Goal: Information Seeking & Learning: Learn about a topic

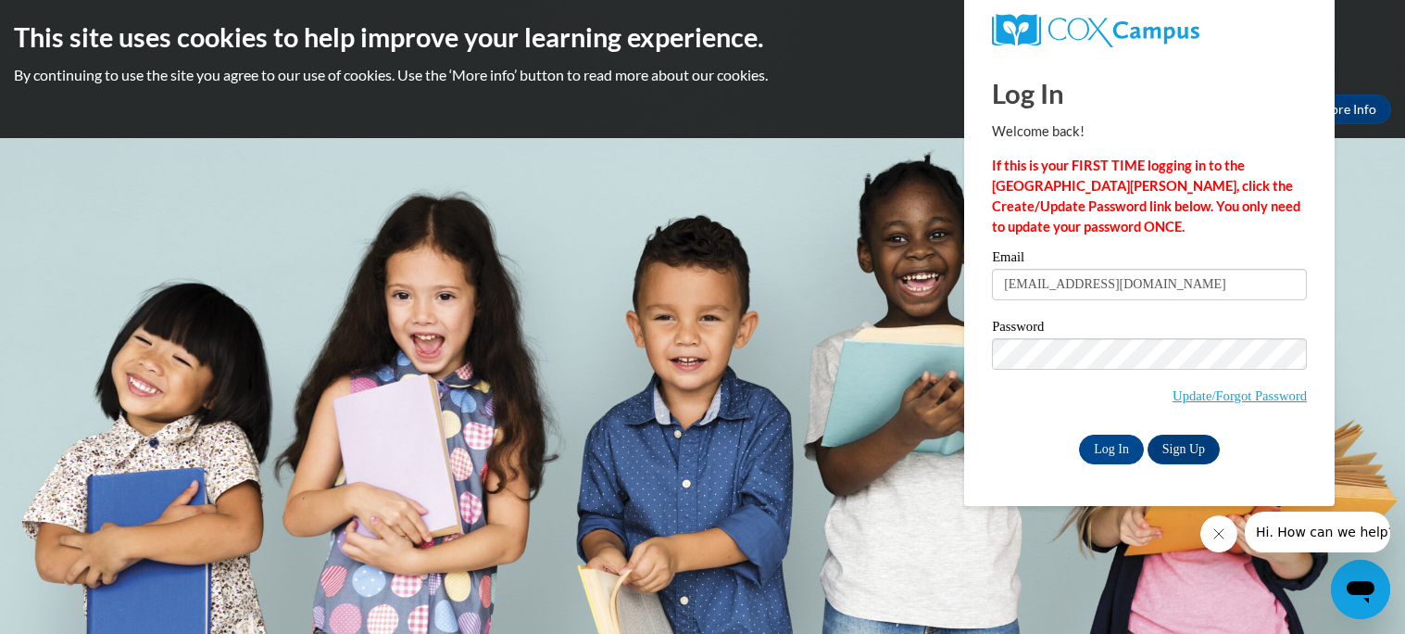
type input "[EMAIL_ADDRESS][DOMAIN_NAME]"
click at [1079, 434] on input "Log In" at bounding box center [1111, 449] width 65 height 30
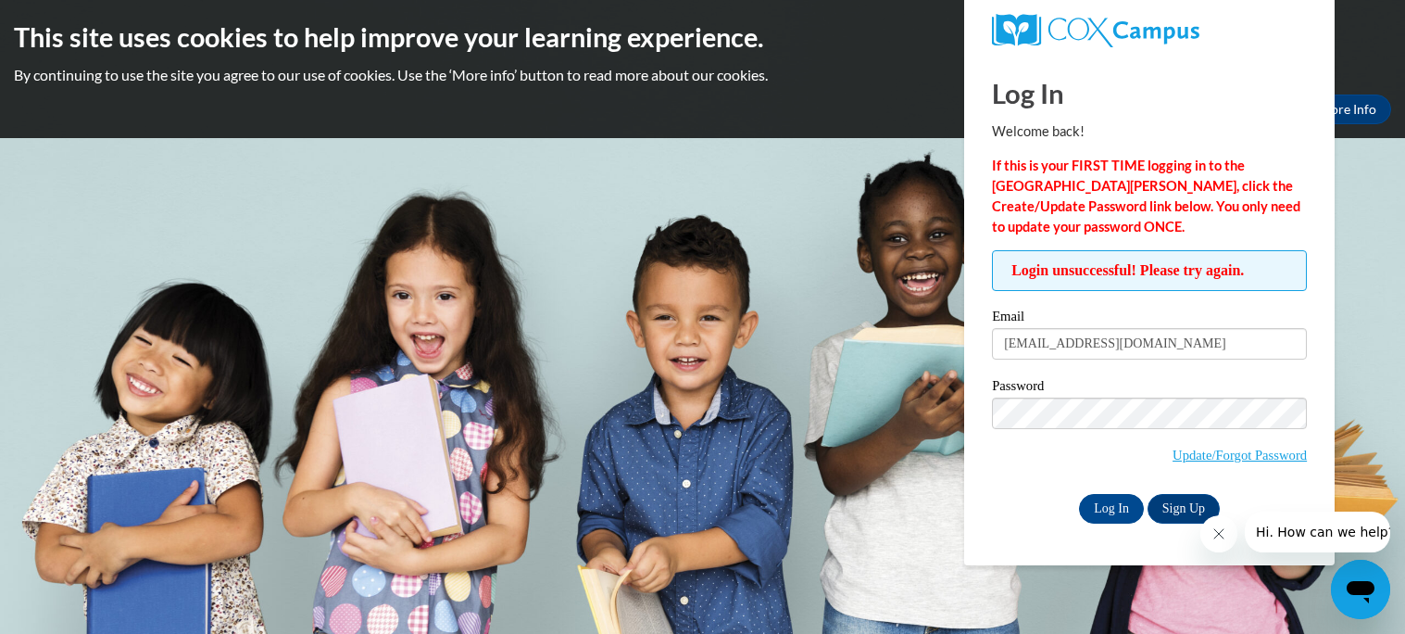
click at [1079, 494] on input "Log In" at bounding box center [1111, 509] width 65 height 30
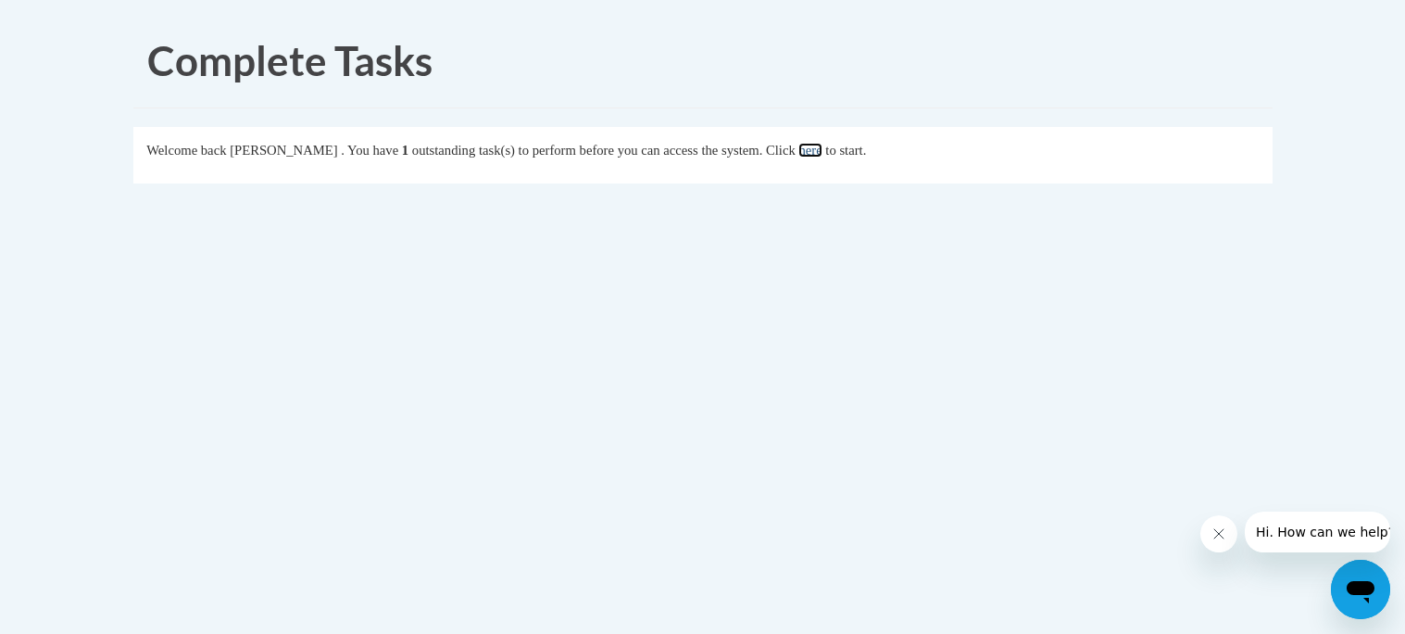
click at [822, 147] on link "here" at bounding box center [810, 150] width 23 height 15
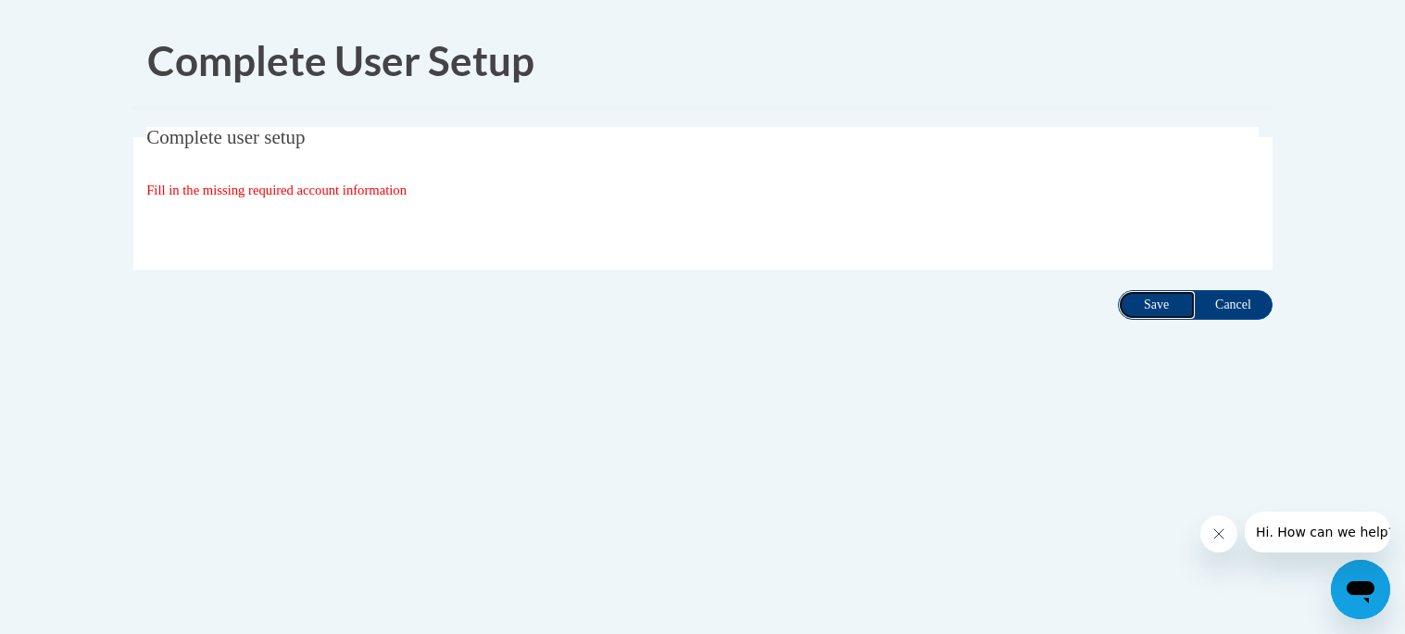
click at [1151, 303] on input "Save" at bounding box center [1157, 305] width 78 height 30
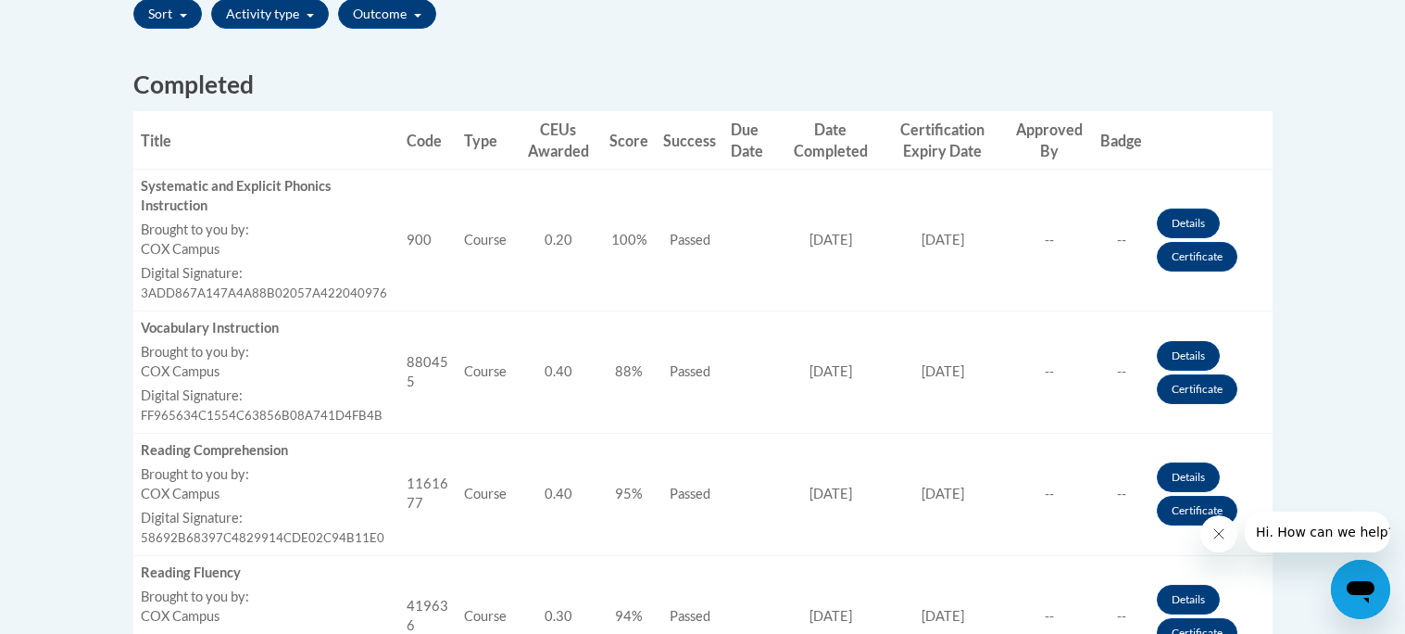
scroll to position [692, 0]
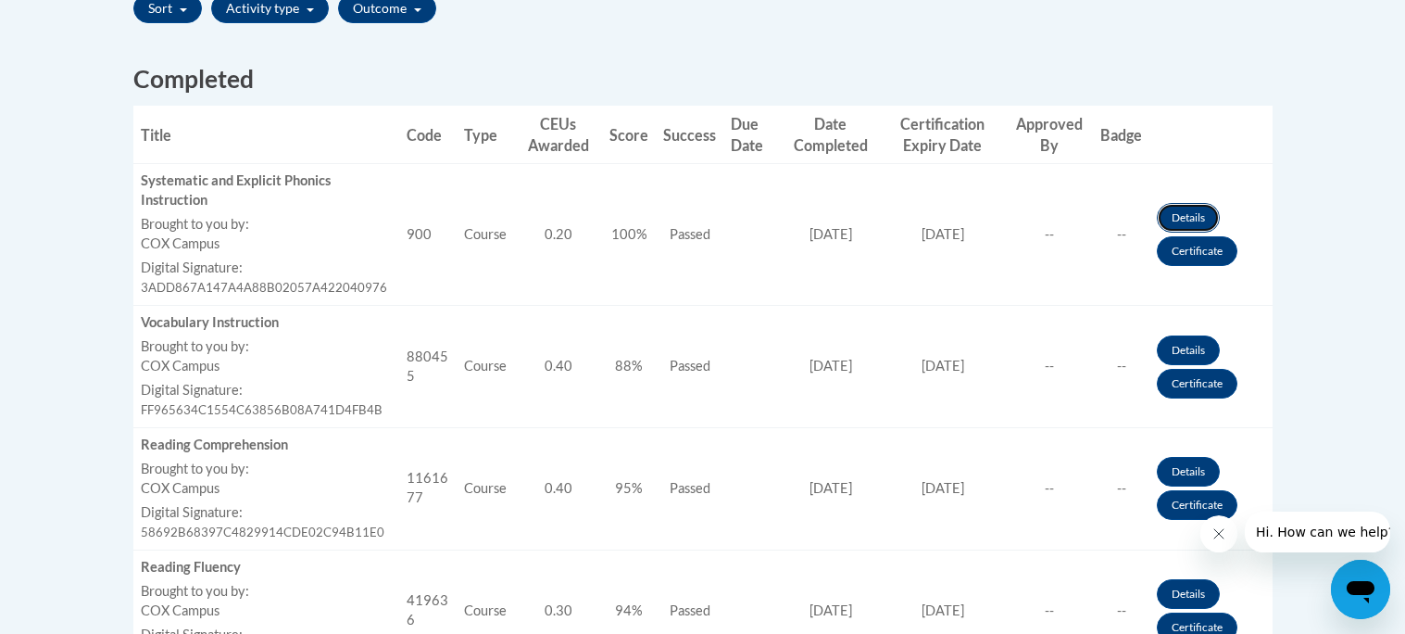
click at [1190, 217] on link "Details" at bounding box center [1188, 218] width 63 height 30
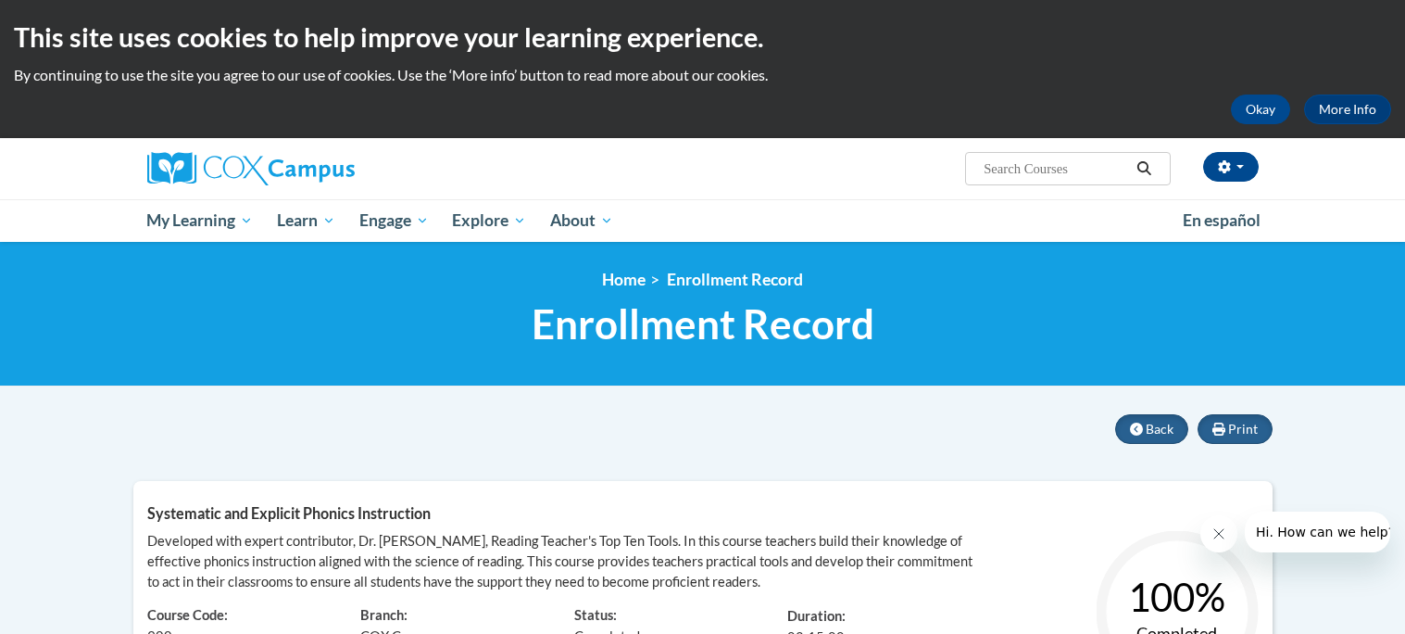
scroll to position [1, 0]
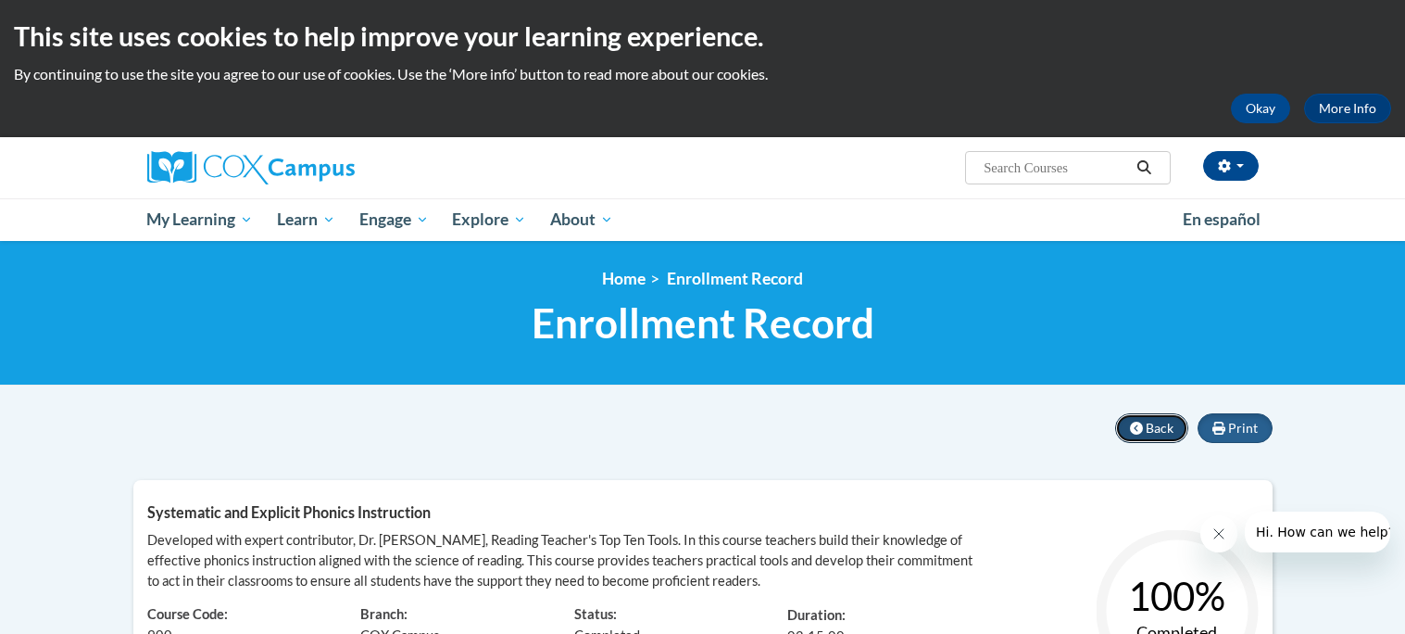
click at [1153, 436] on button "Back" at bounding box center [1151, 428] width 73 height 30
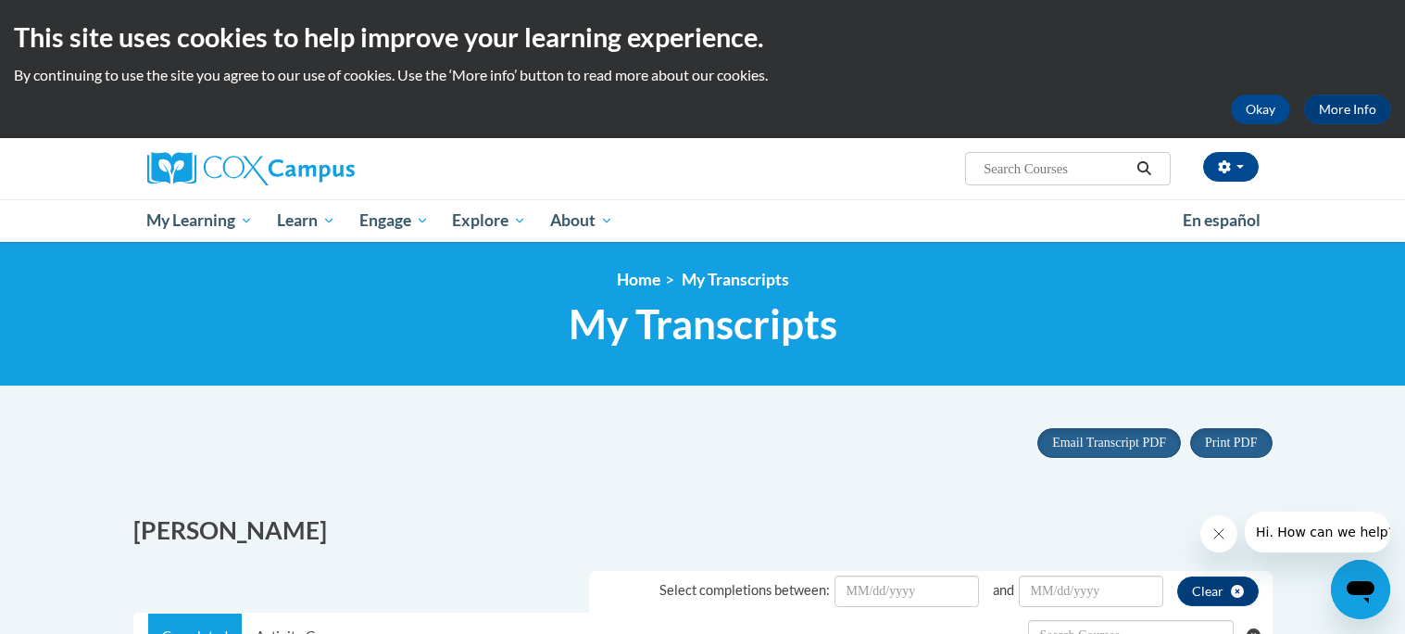
scroll to position [1, 0]
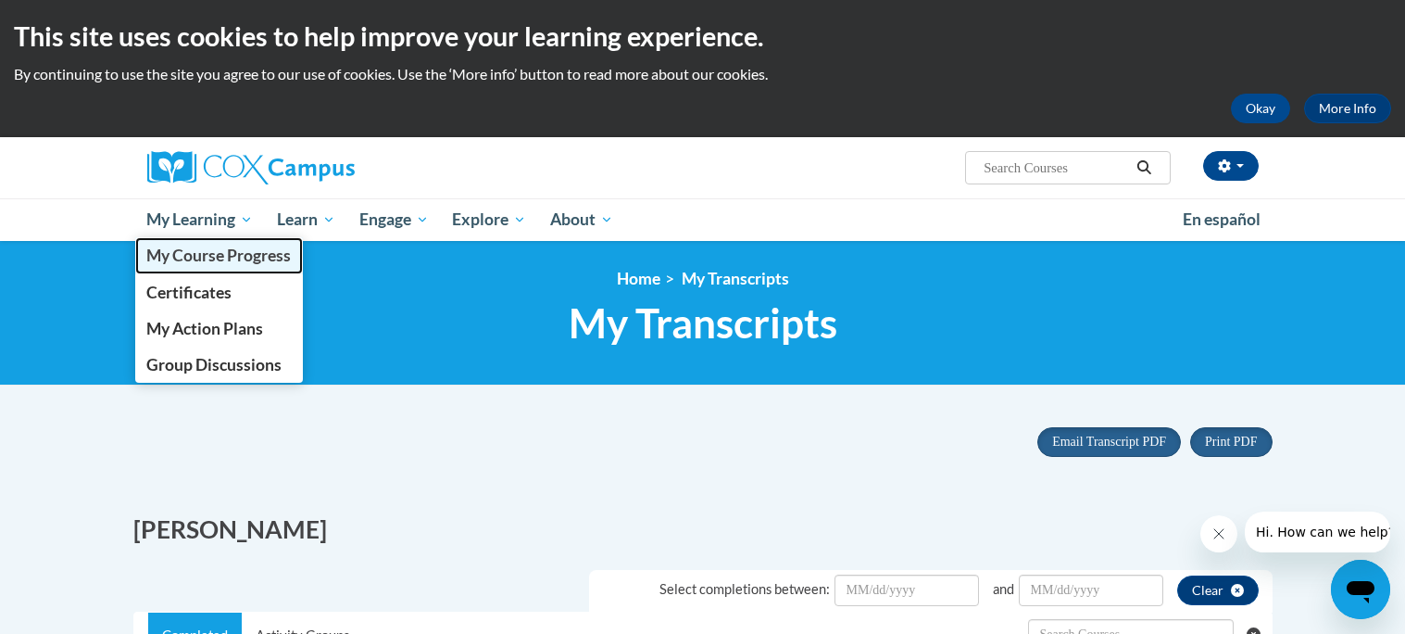
click at [186, 252] on span "My Course Progress" at bounding box center [218, 254] width 145 height 19
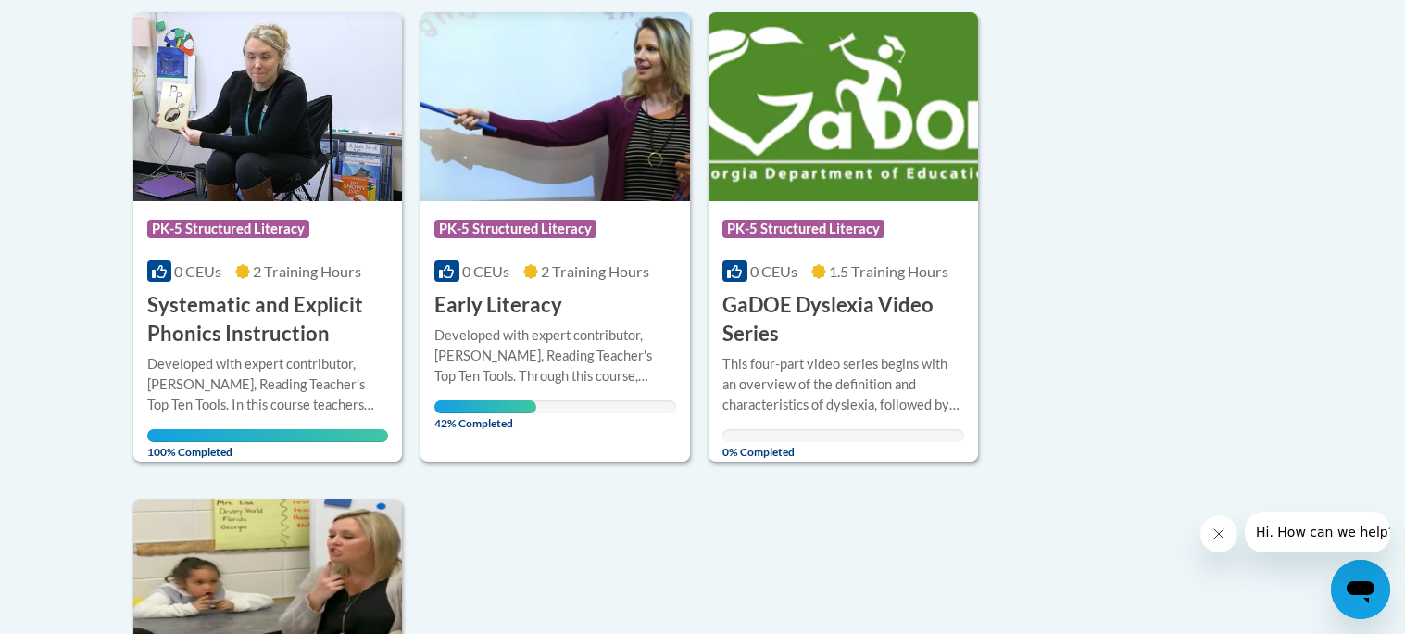
scroll to position [1391, 0]
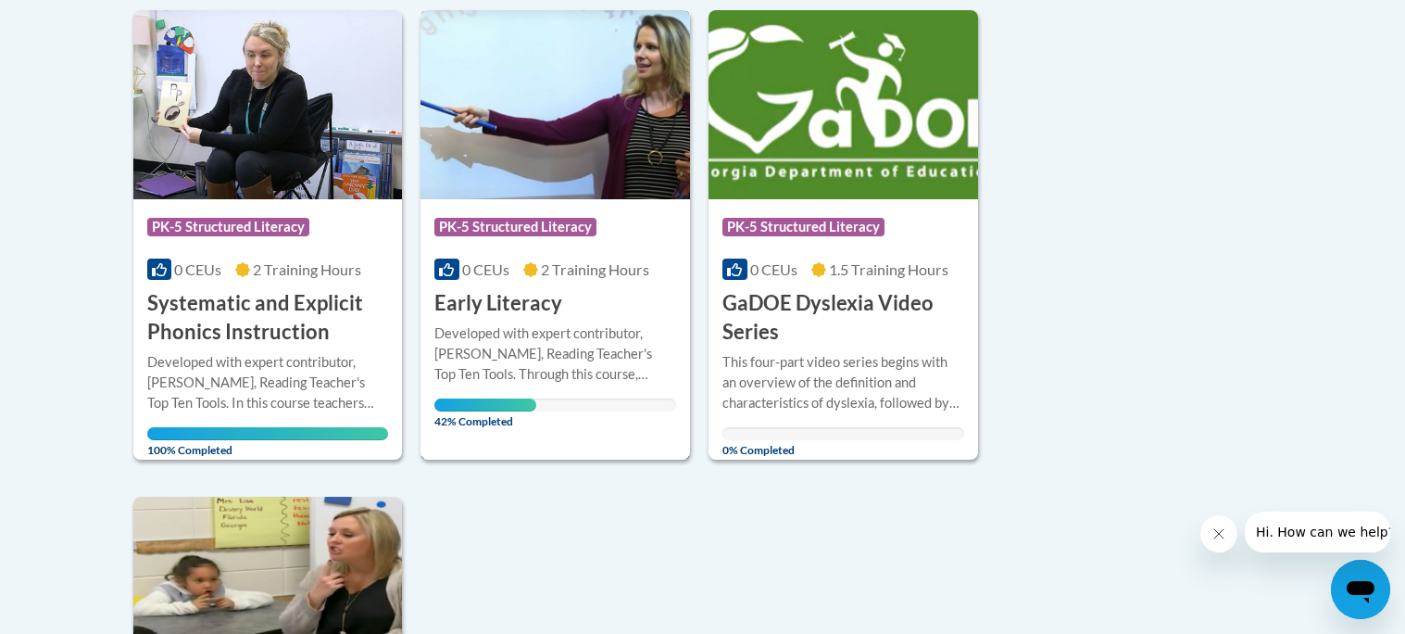
click at [532, 329] on div "Developed with expert contributor, [PERSON_NAME], Reading Teacher's Top Ten Too…" at bounding box center [555, 353] width 242 height 61
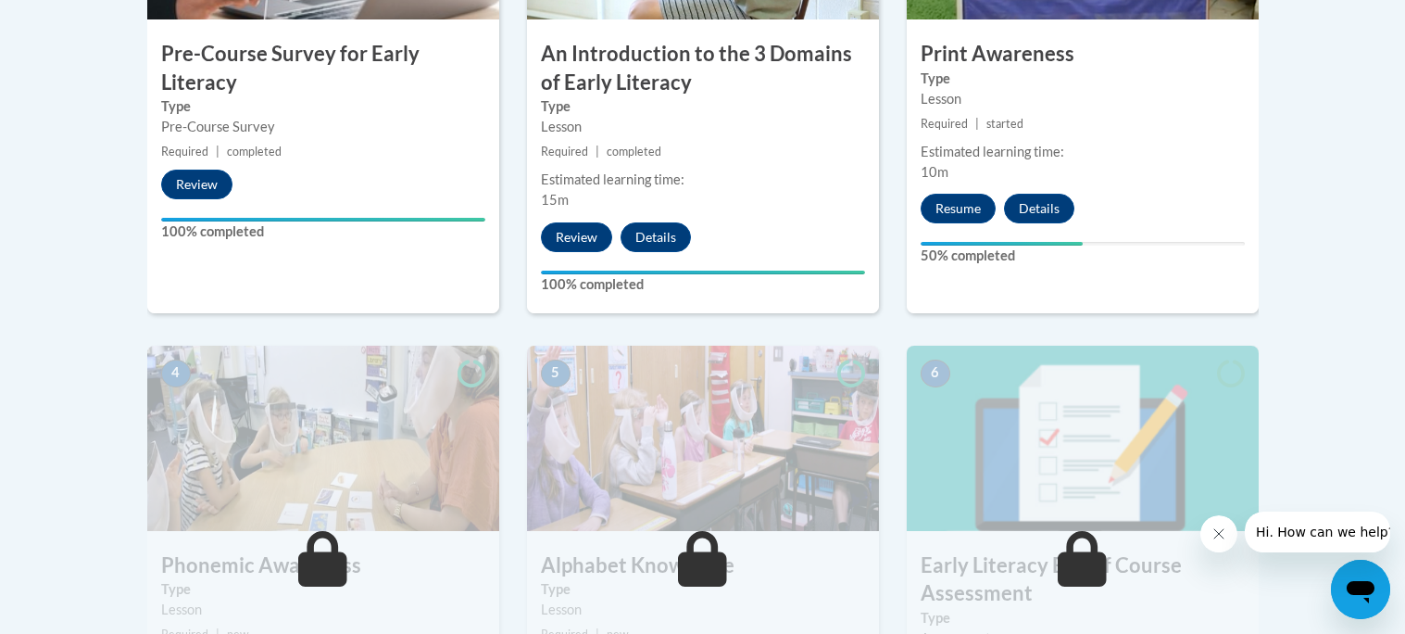
scroll to position [734, 0]
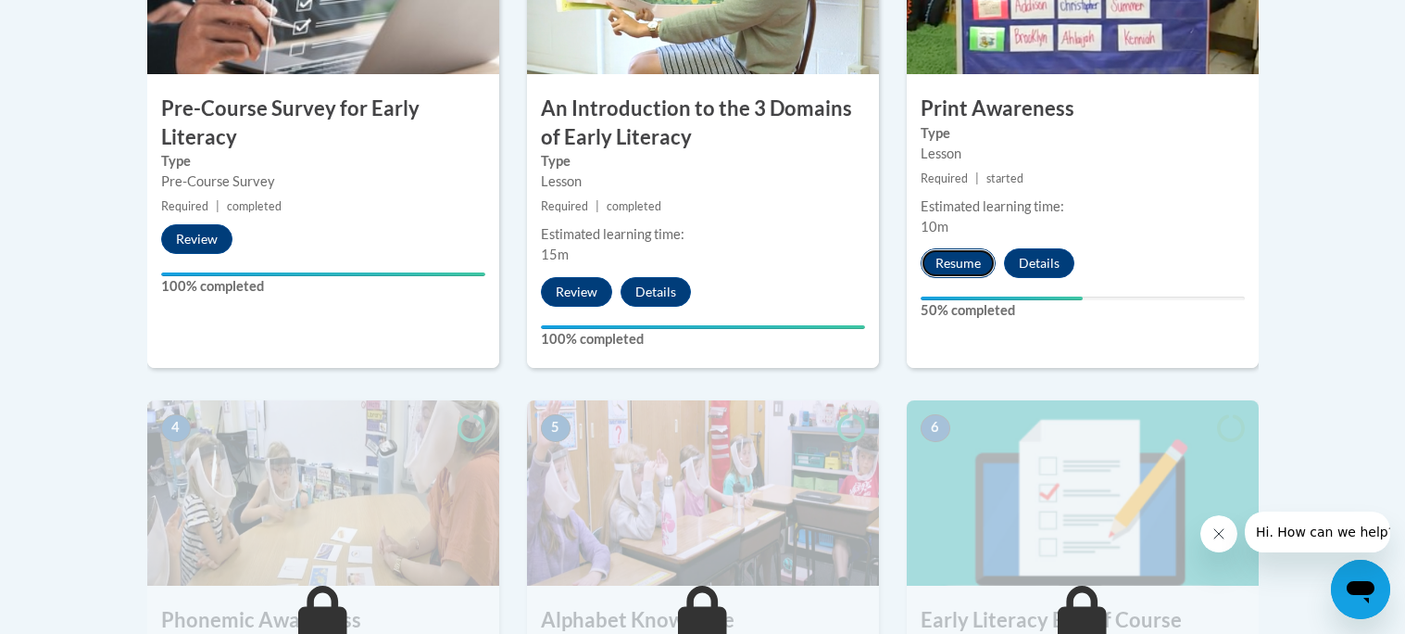
click at [963, 259] on button "Resume" at bounding box center [958, 263] width 75 height 30
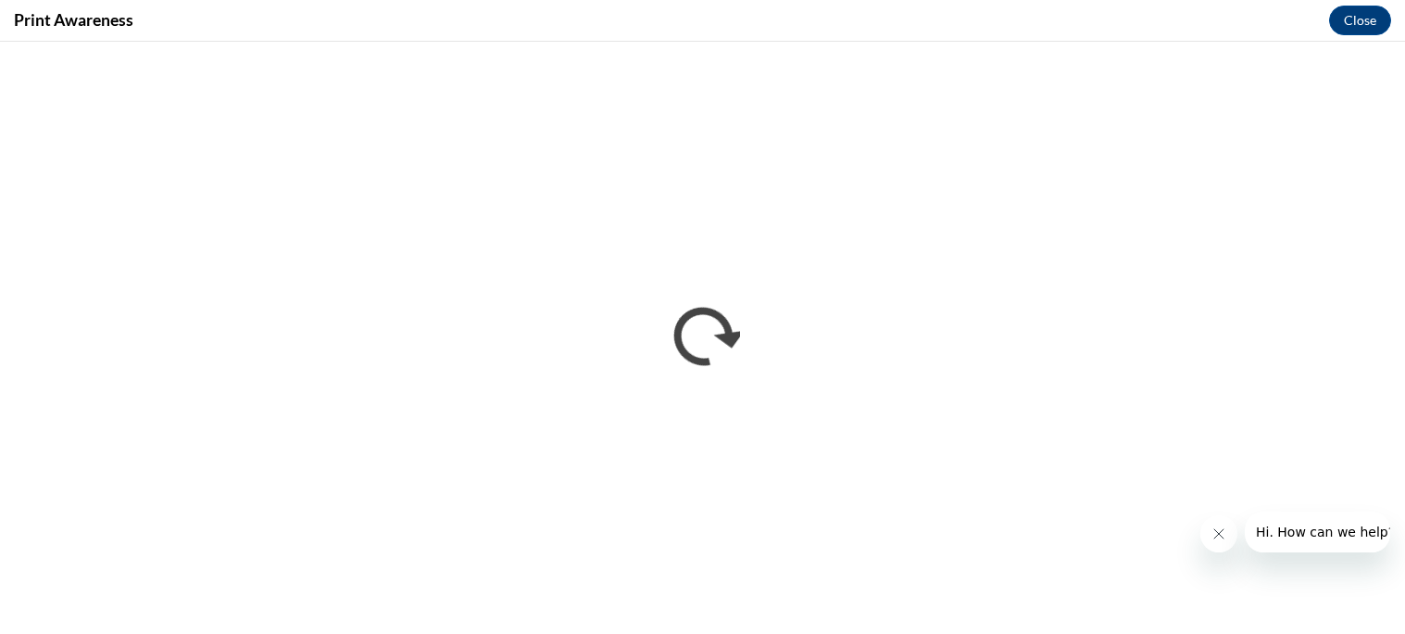
scroll to position [0, 0]
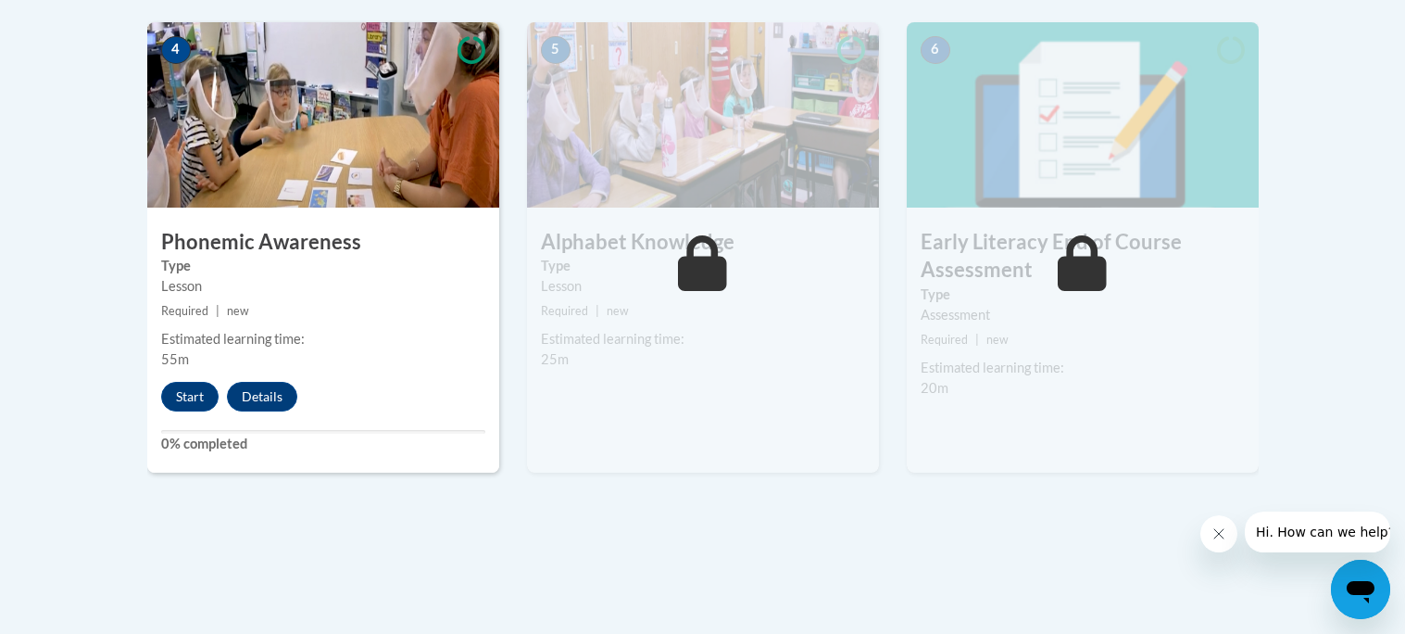
scroll to position [1114, 0]
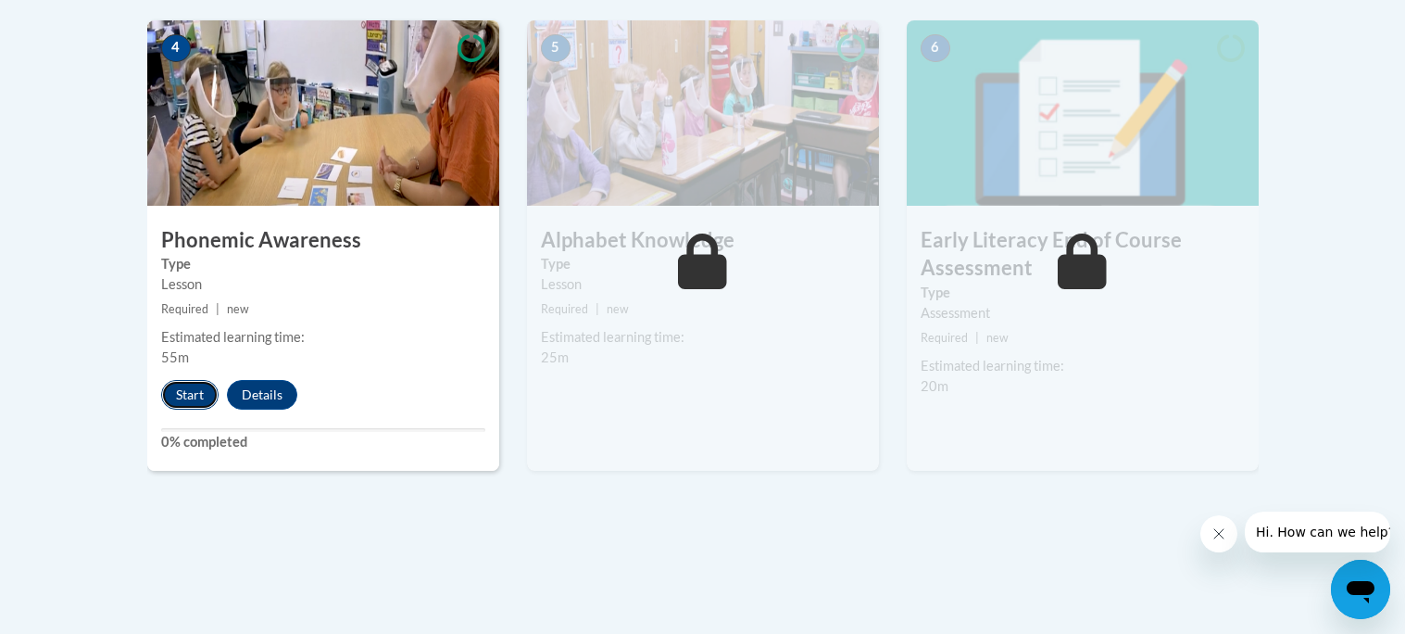
click at [180, 396] on button "Start" at bounding box center [189, 395] width 57 height 30
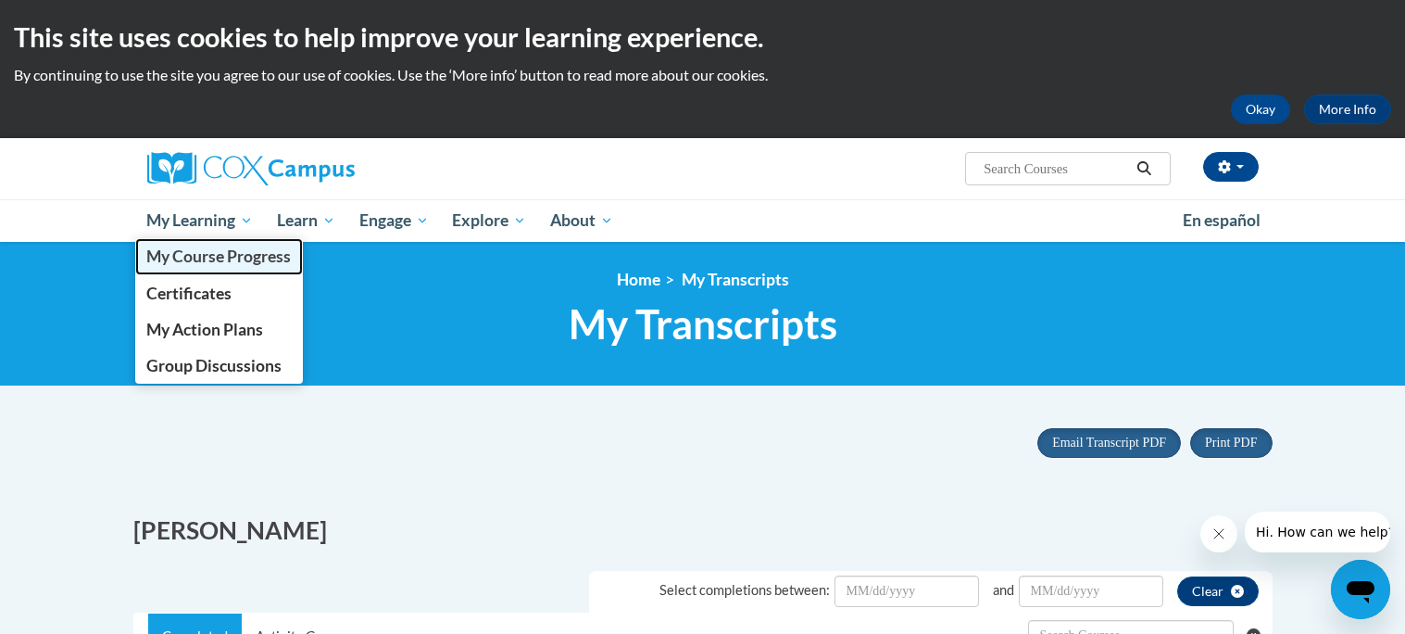
click at [194, 252] on span "My Course Progress" at bounding box center [218, 255] width 145 height 19
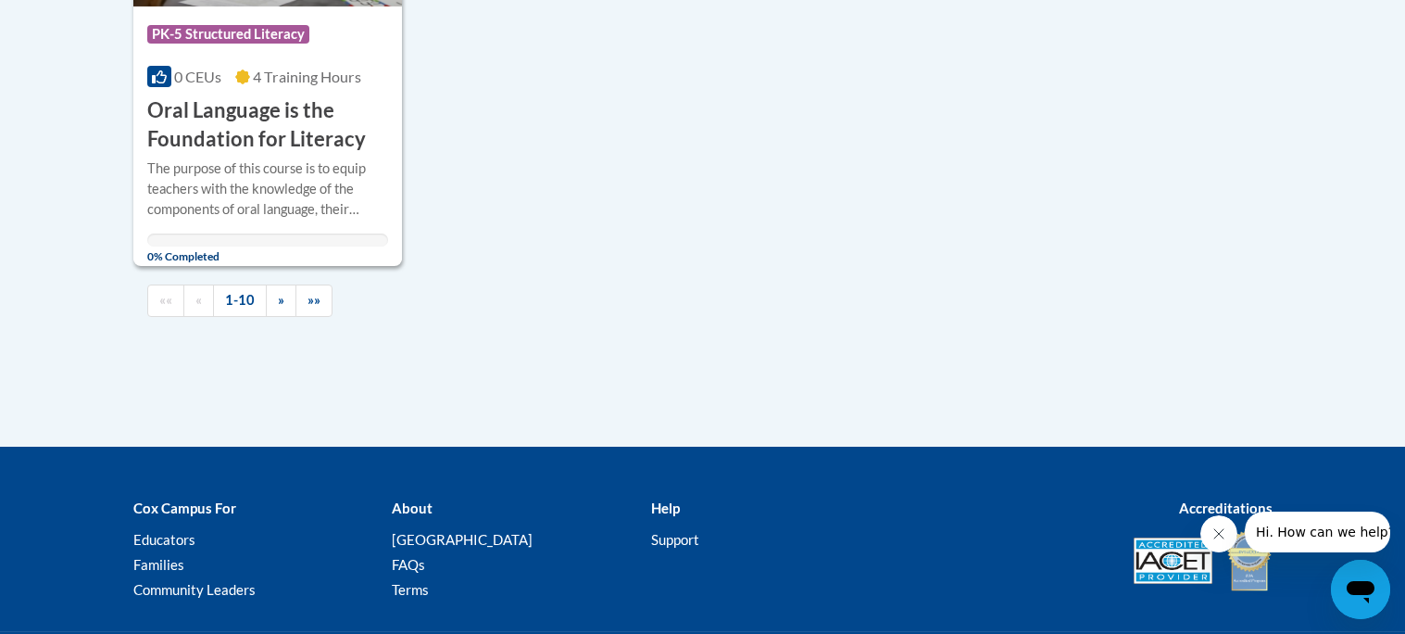
scroll to position [2077, 0]
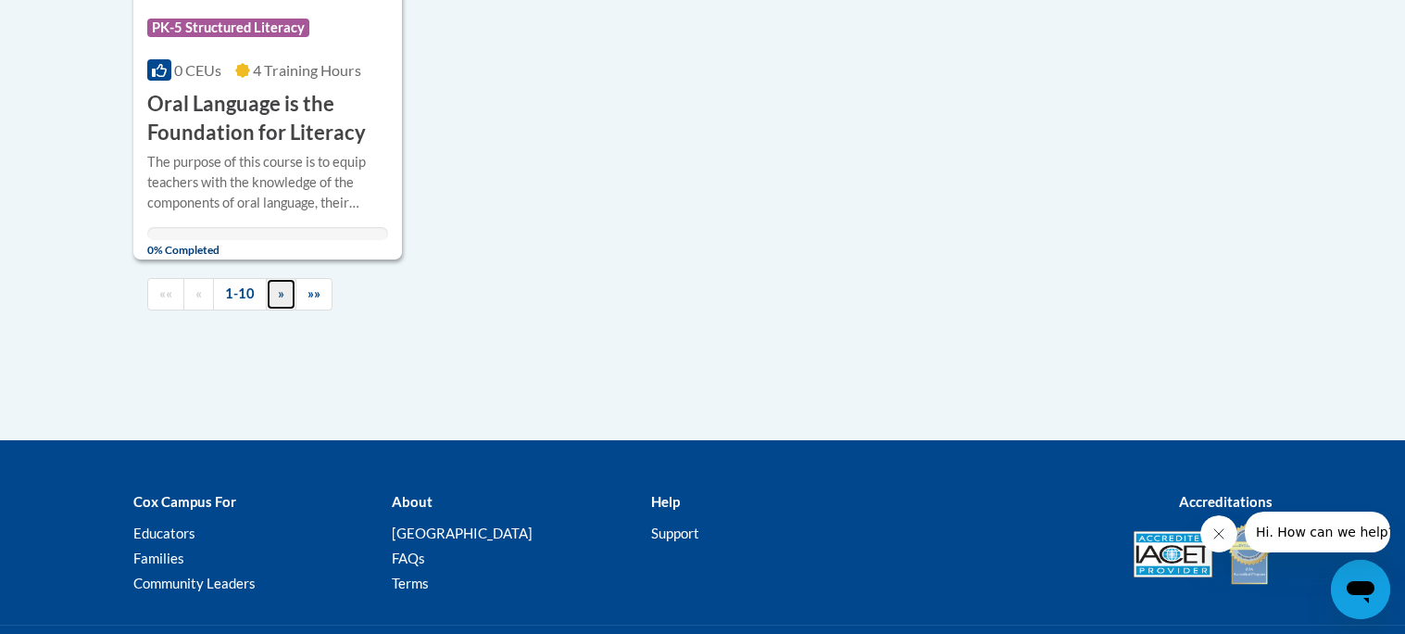
click at [278, 301] on span "»" at bounding box center [281, 293] width 6 height 16
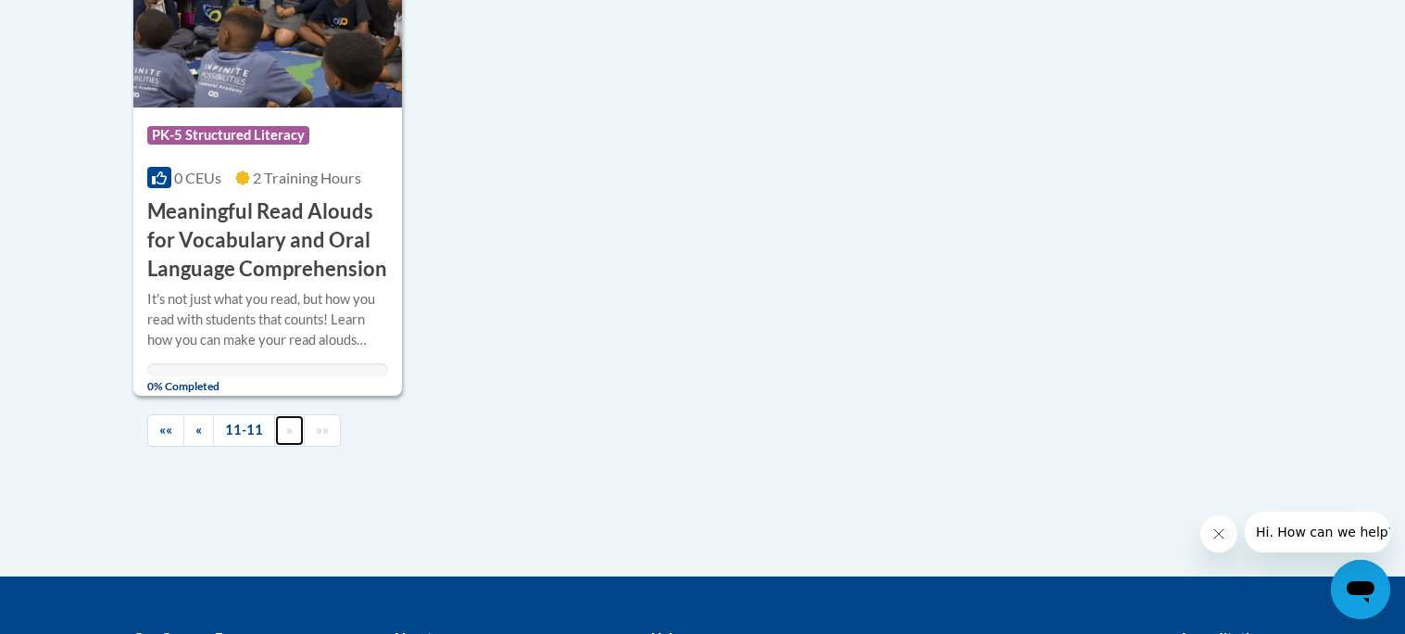
scroll to position [573, 0]
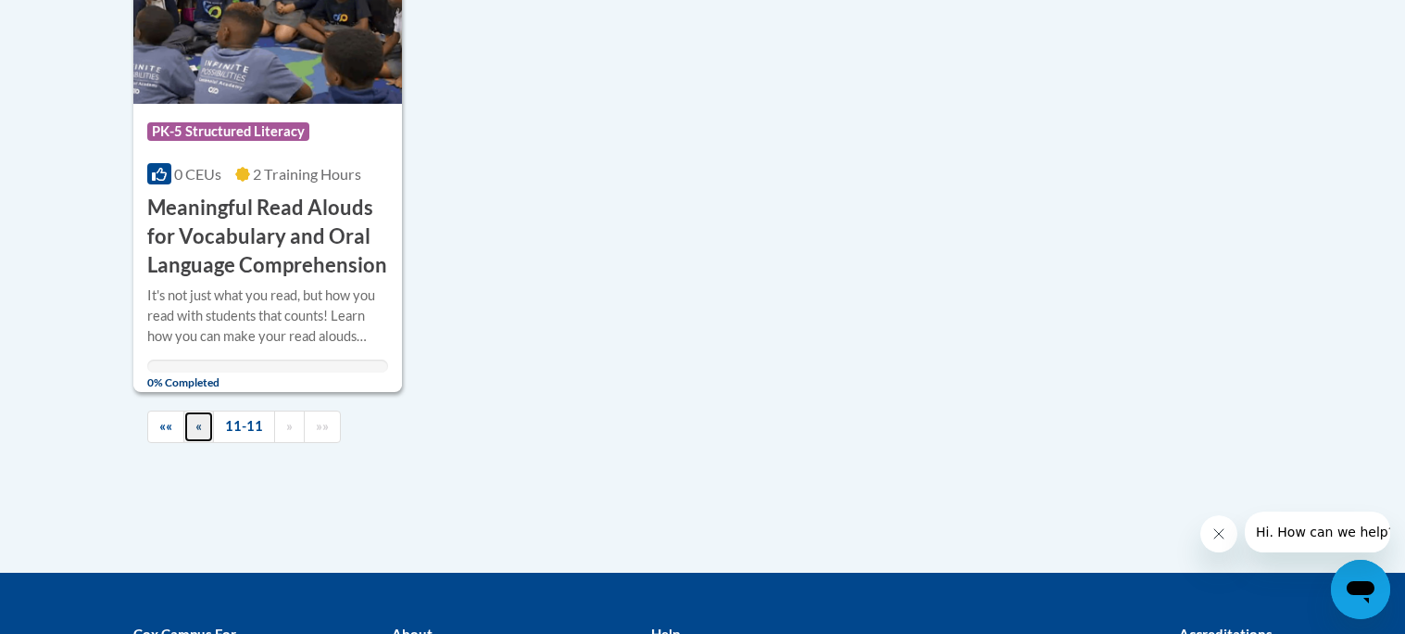
click at [198, 432] on span "«" at bounding box center [198, 426] width 6 height 16
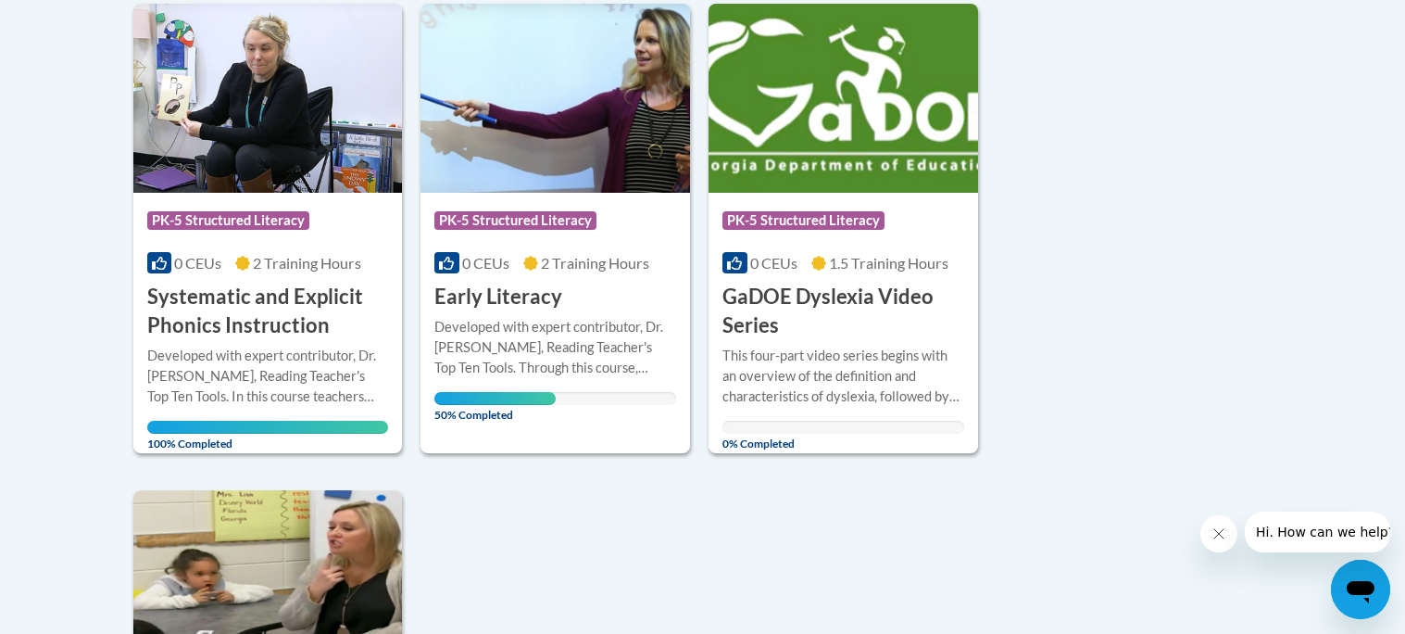
scroll to position [1400, 0]
